Goal: Register for event/course

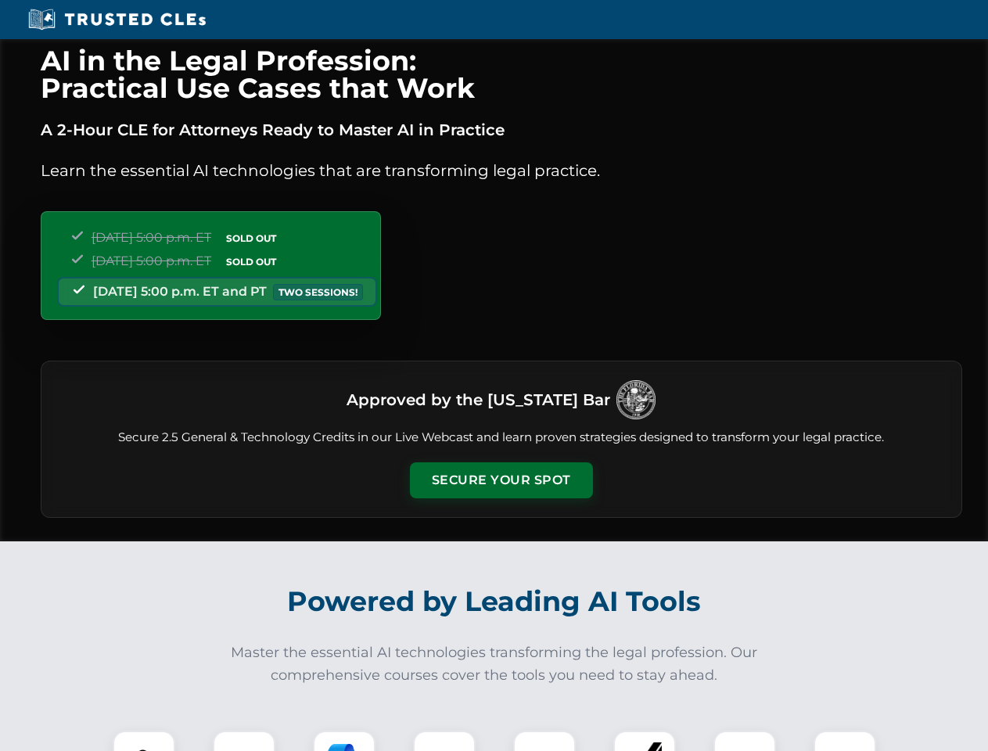
click at [500, 480] on button "Secure Your Spot" at bounding box center [501, 480] width 183 height 36
click at [144, 740] on img at bounding box center [143, 761] width 45 height 45
